Goal: Task Accomplishment & Management: Manage account settings

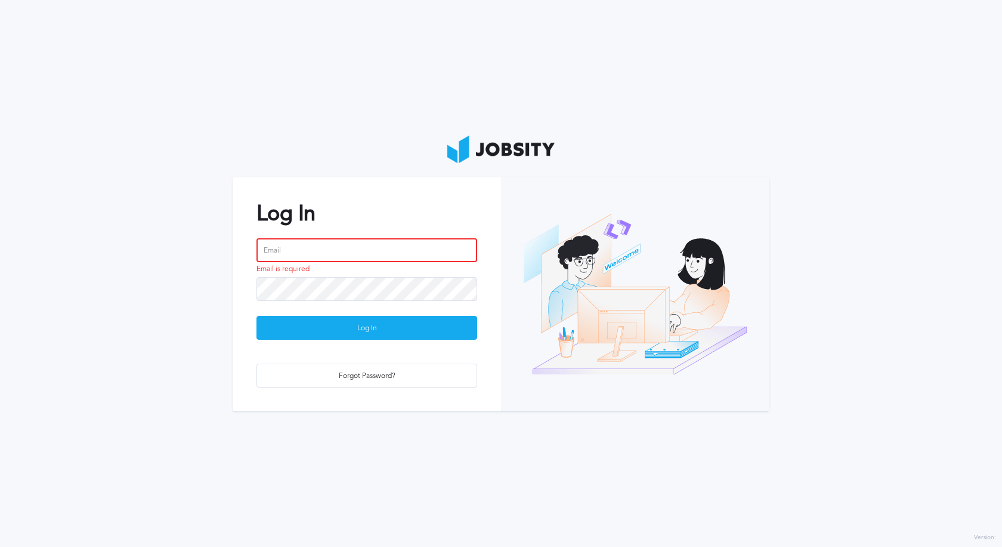
click at [267, 250] on input "email" at bounding box center [367, 250] width 221 height 24
click at [350, 248] on input "email" at bounding box center [367, 250] width 221 height 24
click at [351, 216] on h2 "Log In" at bounding box center [367, 213] width 221 height 24
click at [329, 253] on input "email" at bounding box center [367, 250] width 221 height 24
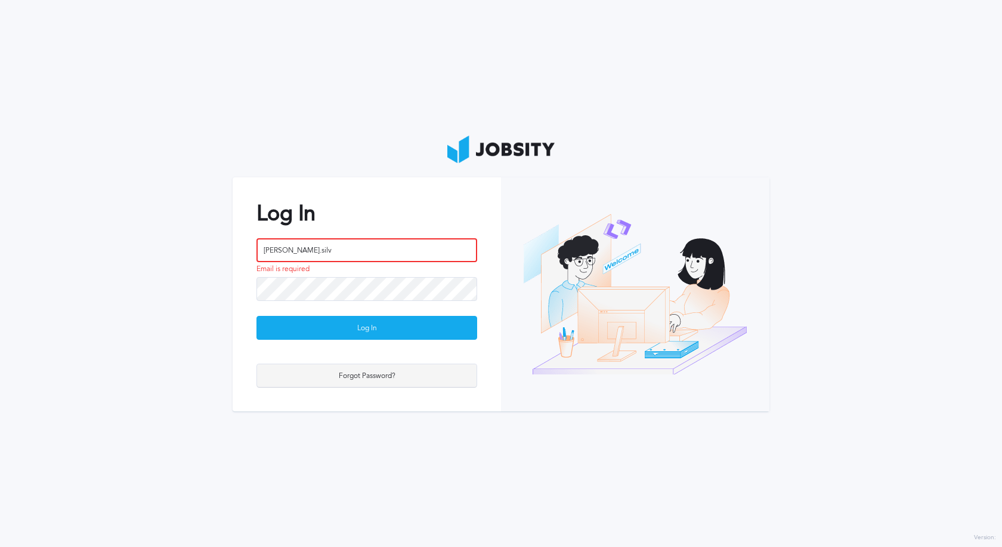
type input "[PERSON_NAME].silv"
click at [396, 378] on div "Forgot Password?" at bounding box center [367, 376] width 220 height 24
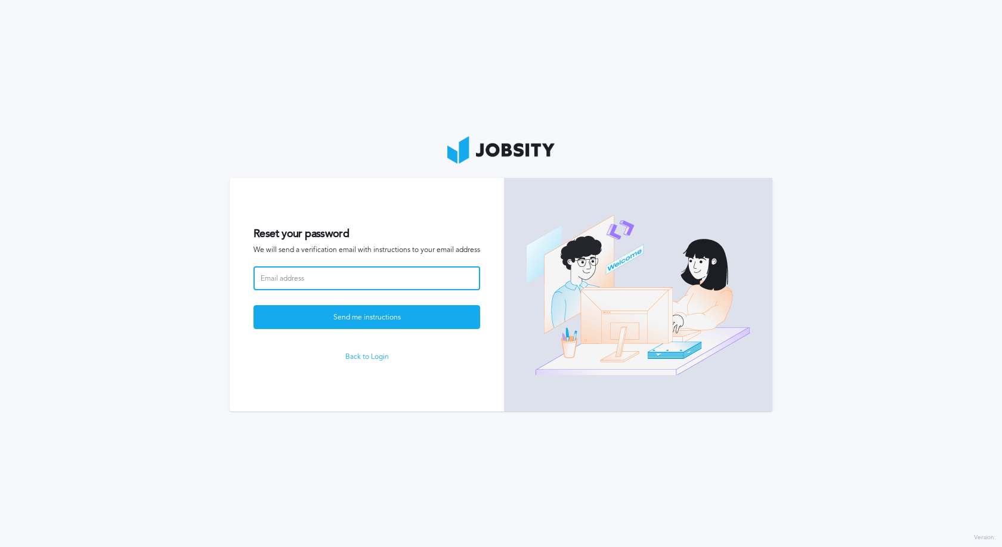
click at [324, 279] on input at bounding box center [367, 278] width 227 height 24
type input "[PERSON_NAME][EMAIL_ADDRESS][PERSON_NAME][DOMAIN_NAME]"
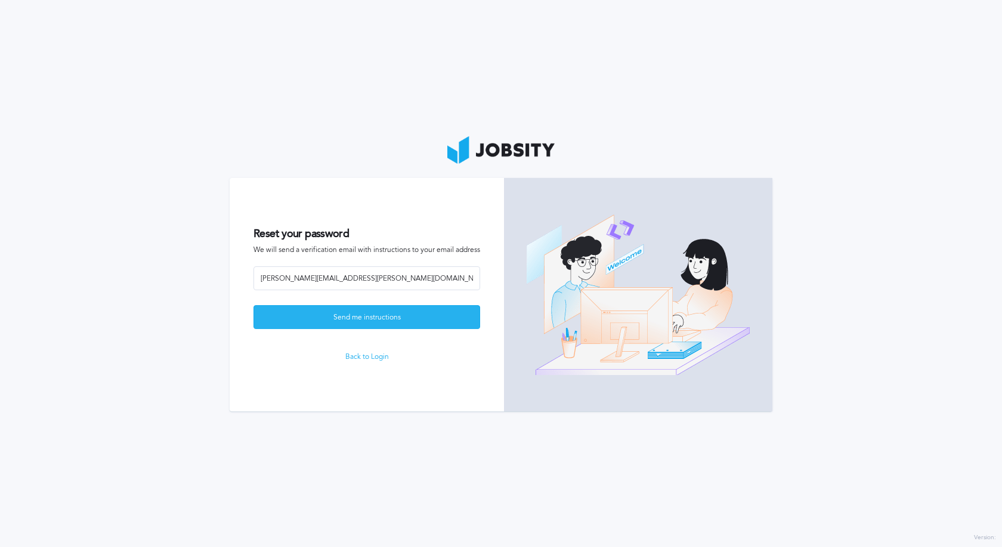
click at [341, 318] on div "Send me instructions" at bounding box center [367, 317] width 226 height 24
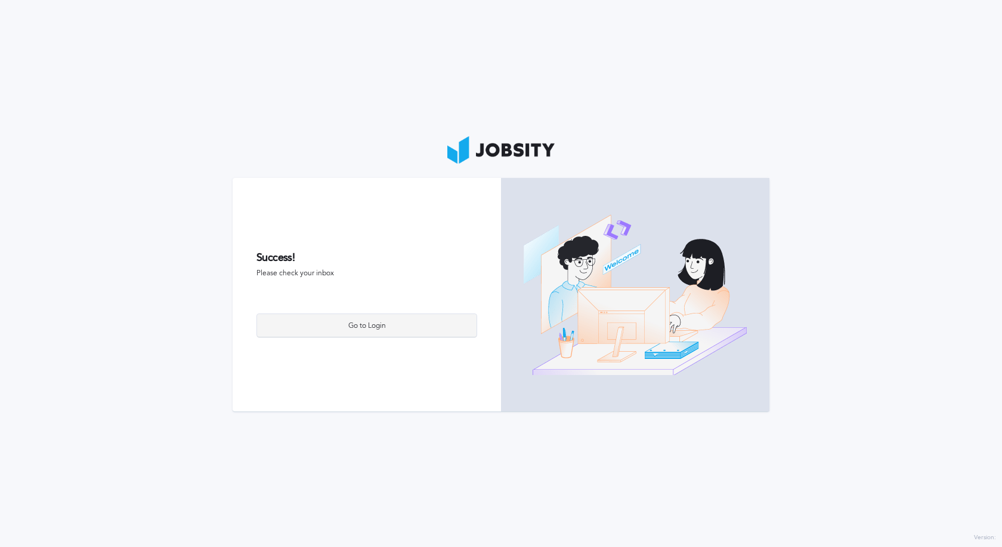
click at [375, 326] on div "Go to Login" at bounding box center [367, 326] width 220 height 24
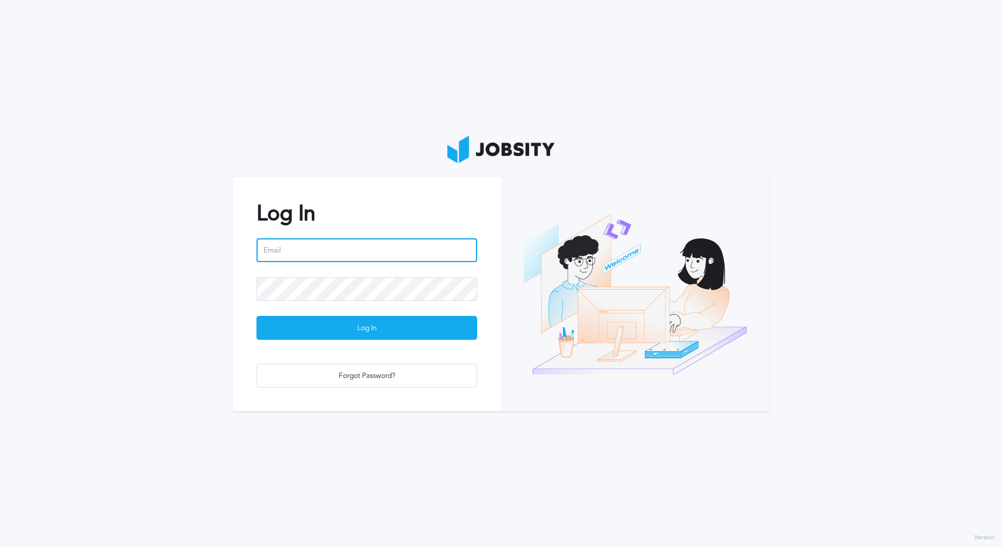
click at [320, 251] on input "email" at bounding box center [367, 250] width 221 height 24
type input "[PERSON_NAME][EMAIL_ADDRESS][PERSON_NAME][DOMAIN_NAME]"
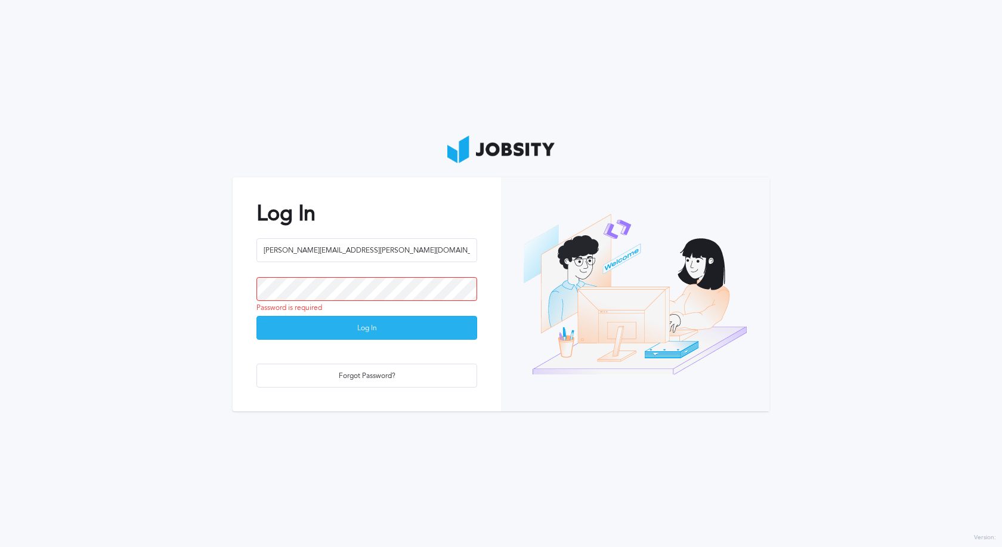
click at [332, 333] on div "Log In" at bounding box center [367, 328] width 220 height 24
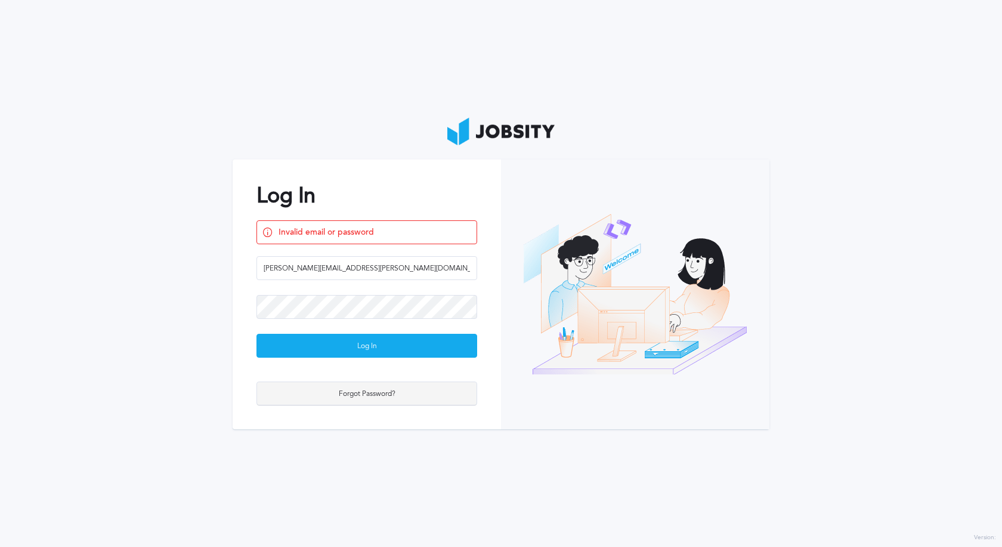
click at [344, 390] on div "Forgot Password?" at bounding box center [367, 394] width 220 height 24
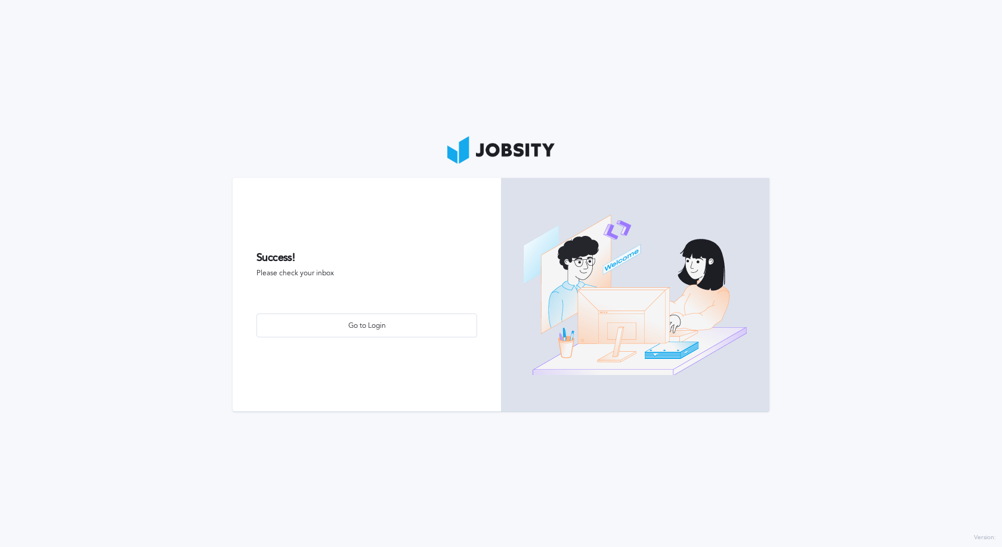
click at [315, 267] on form "Success! Please check your inbox Go to Login" at bounding box center [367, 294] width 268 height 233
click at [347, 328] on div "Go to Login" at bounding box center [367, 326] width 220 height 24
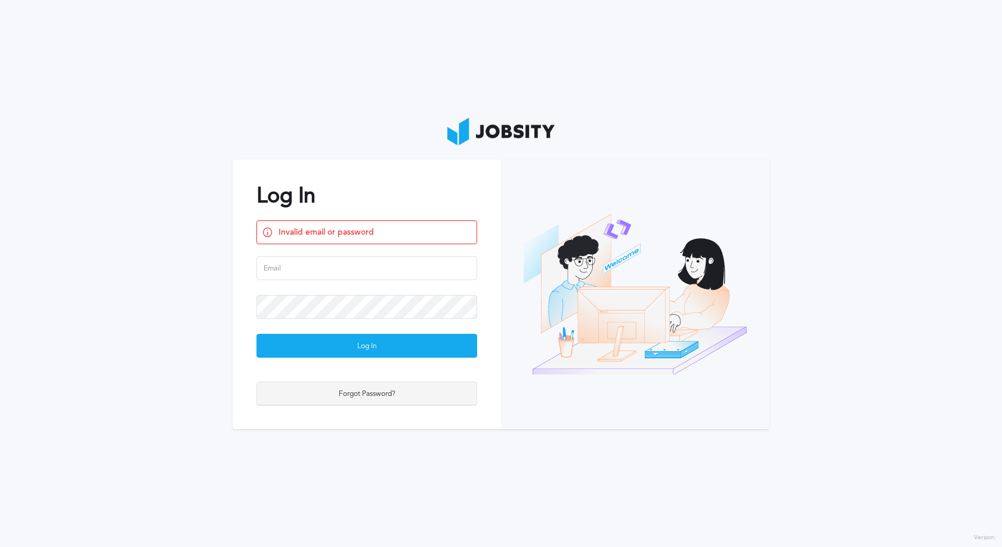
click at [307, 398] on div "Forgot Password?" at bounding box center [367, 394] width 220 height 24
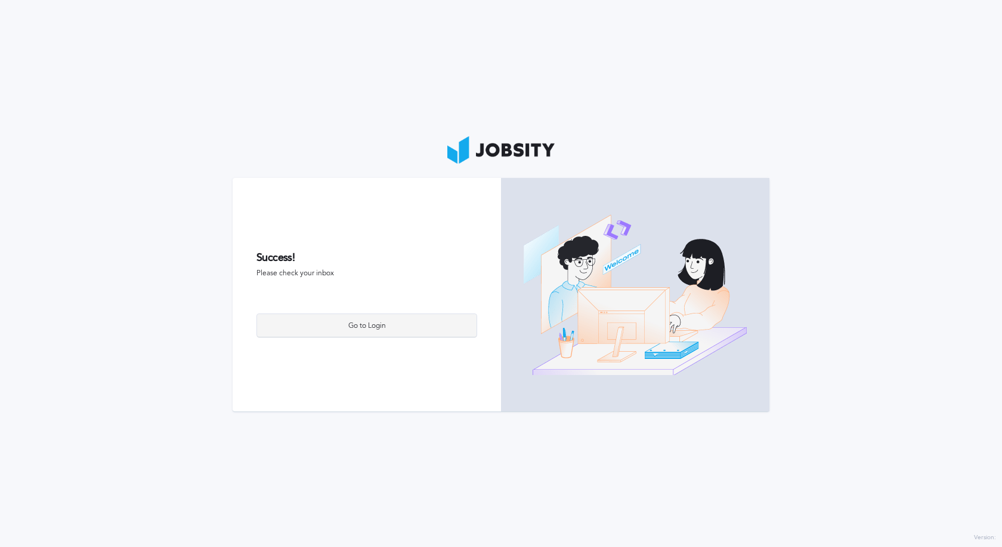
click at [344, 334] on div "Go to Login" at bounding box center [367, 326] width 220 height 24
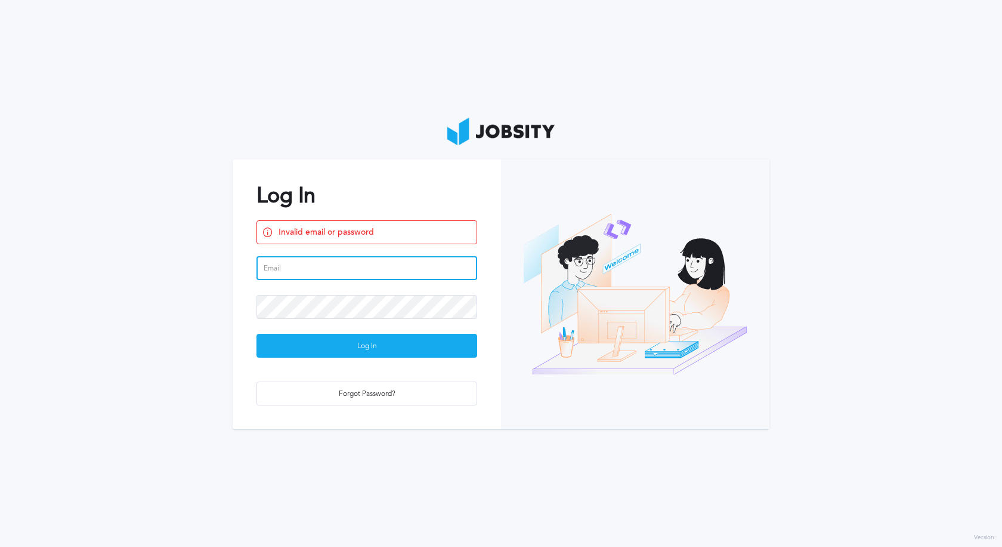
click at [322, 267] on input "email" at bounding box center [367, 268] width 221 height 24
click at [368, 271] on input "[PERSON_NAME][EMAIL_ADDRESS][PERSON_NAME][DOMAIN_NAME]" at bounding box center [367, 268] width 221 height 24
type input "[PERSON_NAME][EMAIL_ADDRESS][PERSON_NAME][DOMAIN_NAME]"
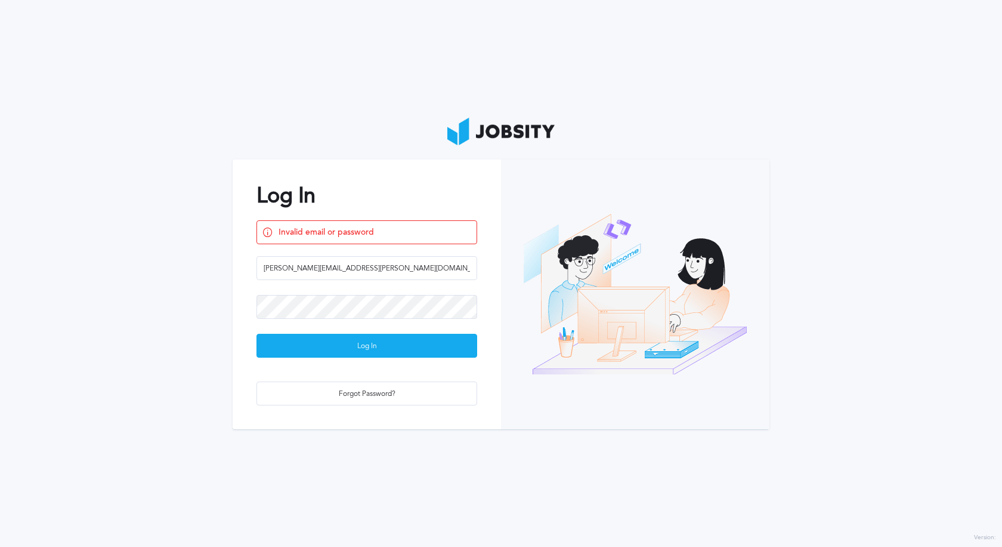
click at [67, 51] on section "Log In Invalid email or password [PERSON_NAME][EMAIL_ADDRESS][PERSON_NAME][DOMA…" at bounding box center [501, 273] width 1002 height 547
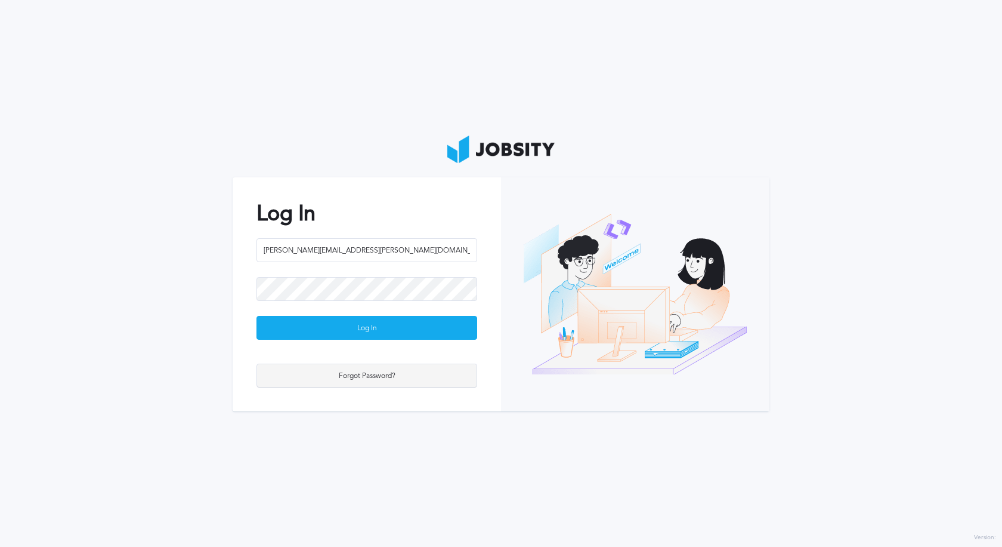
type input "[PERSON_NAME][EMAIL_ADDRESS][PERSON_NAME][DOMAIN_NAME]"
click at [366, 378] on div "Forgot Password?" at bounding box center [367, 376] width 220 height 24
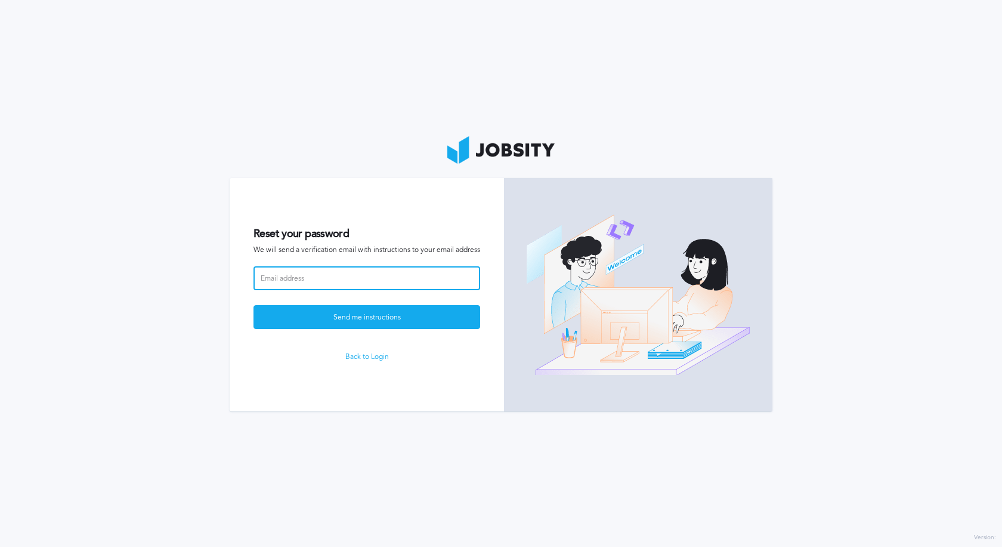
click at [325, 276] on input at bounding box center [367, 278] width 227 height 24
paste input "[PERSON_NAME][EMAIL_ADDRESS][PERSON_NAME][DOMAIN_NAME]"
type input "[PERSON_NAME][EMAIL_ADDRESS][PERSON_NAME][DOMAIN_NAME]"
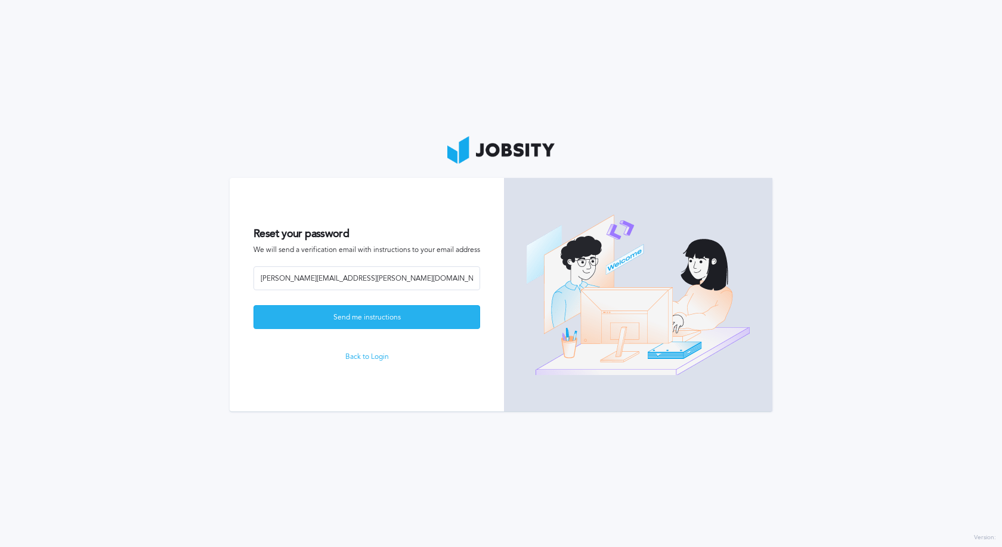
click at [376, 320] on div "Send me instructions" at bounding box center [367, 317] width 226 height 24
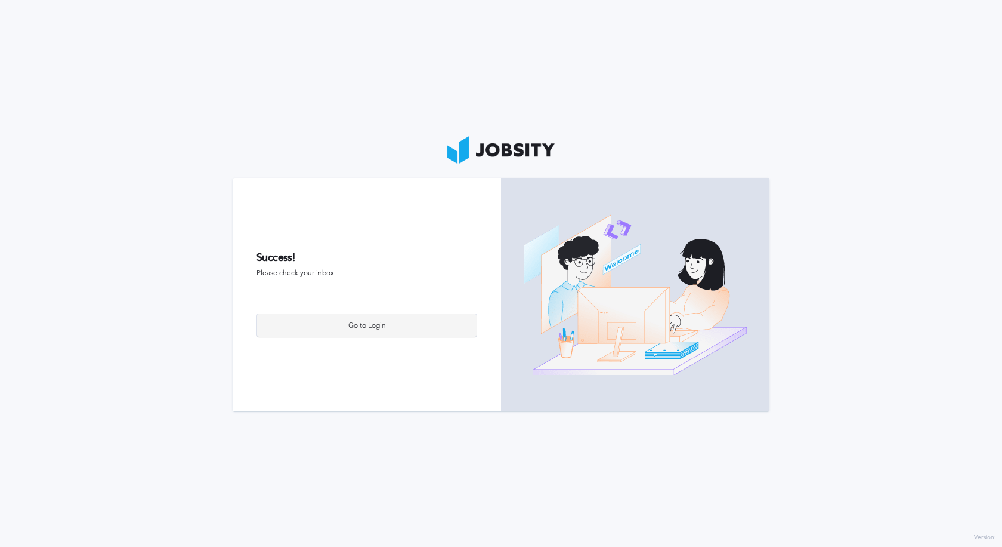
click at [346, 327] on div "Go to Login" at bounding box center [367, 326] width 220 height 24
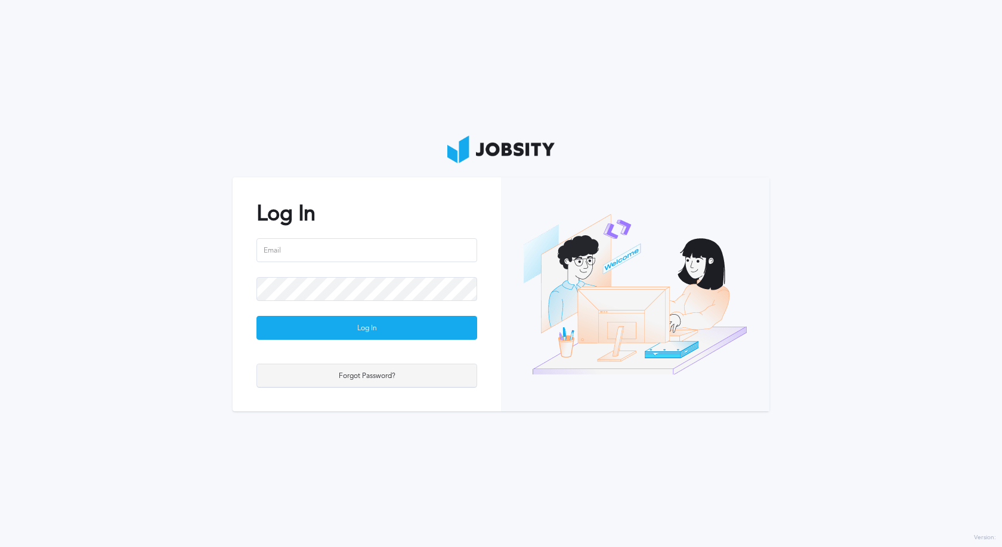
click at [308, 368] on div "Forgot Password?" at bounding box center [367, 376] width 220 height 24
click at [369, 378] on div "Forgot Password?" at bounding box center [367, 376] width 220 height 24
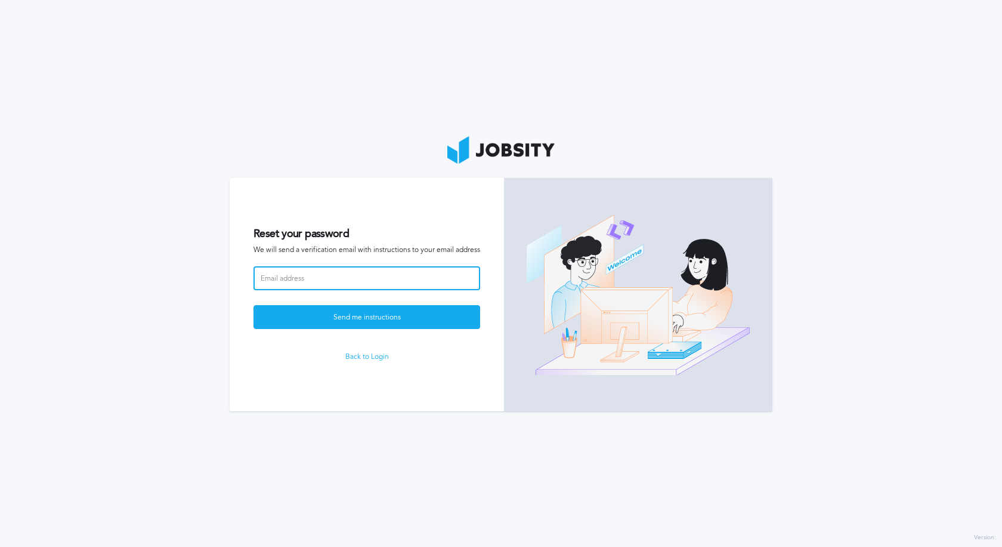
click at [335, 282] on input at bounding box center [367, 278] width 227 height 24
type input "[PERSON_NAME][EMAIL_ADDRESS][PERSON_NAME][DOMAIN_NAME]"
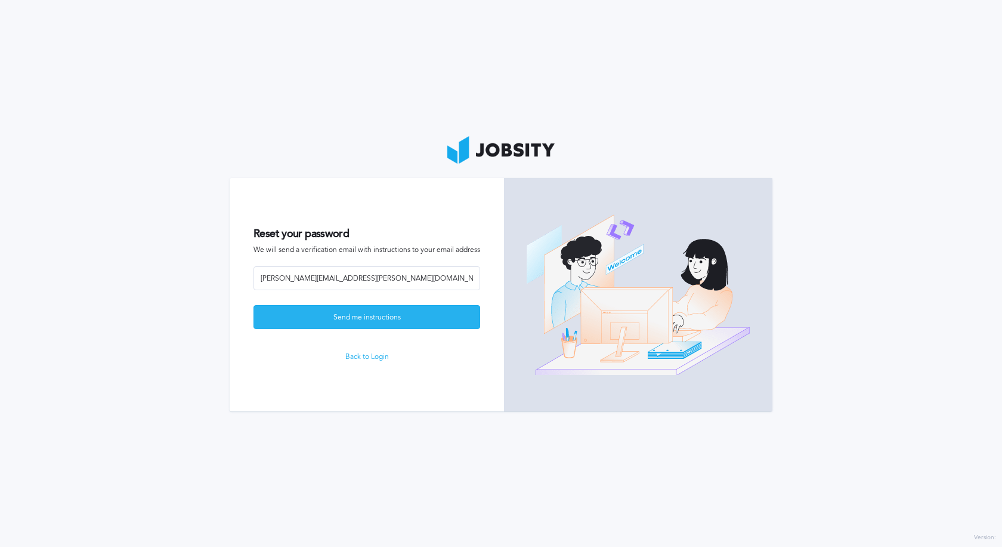
click at [349, 324] on div "Send me instructions" at bounding box center [367, 317] width 226 height 24
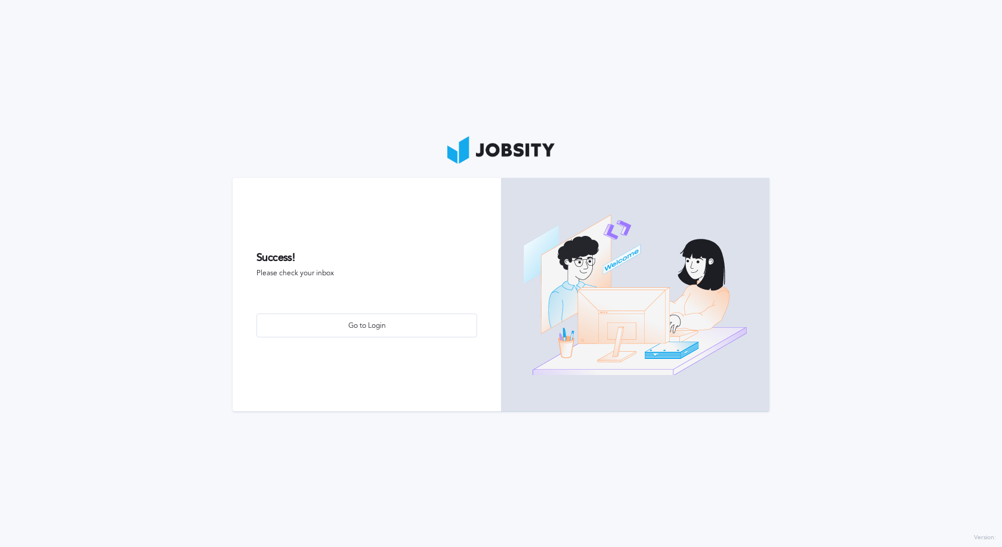
click at [307, 272] on span "Please check your inbox" at bounding box center [367, 273] width 221 height 8
click at [320, 320] on div "Go to Login" at bounding box center [367, 326] width 220 height 24
